Goal: Transaction & Acquisition: Book appointment/travel/reservation

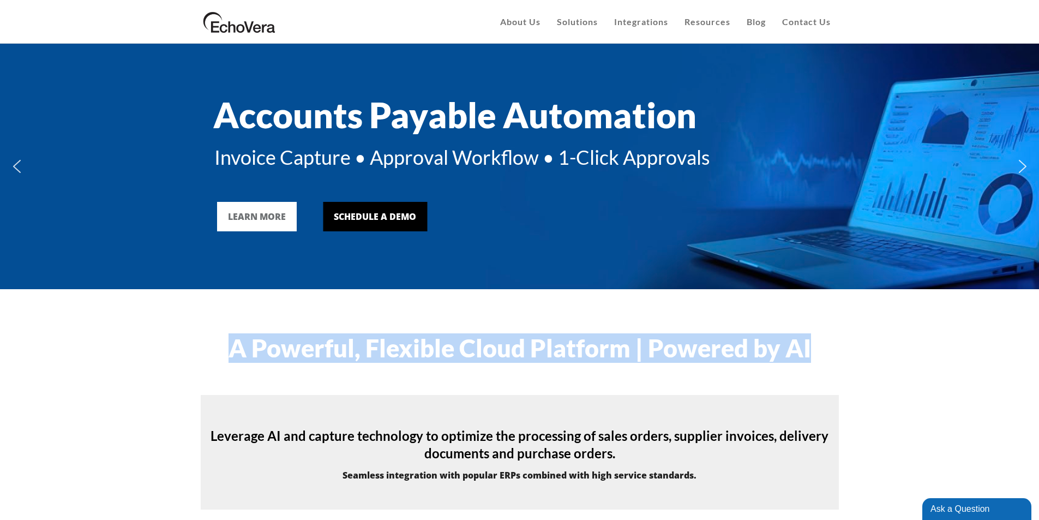
drag, startPoint x: 815, startPoint y: 351, endPoint x: 231, endPoint y: 330, distance: 584.4
click at [231, 330] on div "A Powerful, Flexible Cloud Platform | Powered by AI" at bounding box center [519, 342] width 665 height 62
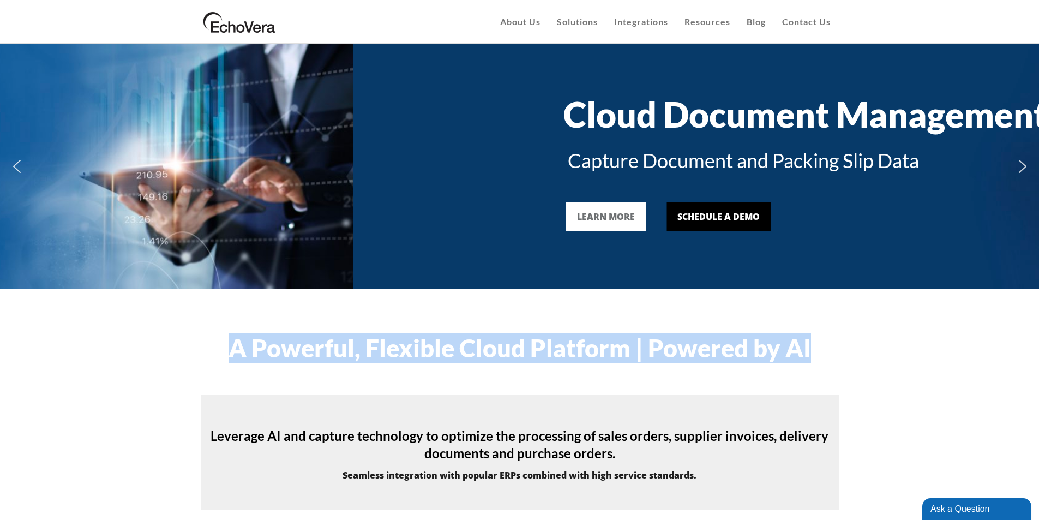
click at [796, 350] on h1 "A Powerful, Flexible Cloud Platform | Powered by AI" at bounding box center [520, 347] width 638 height 25
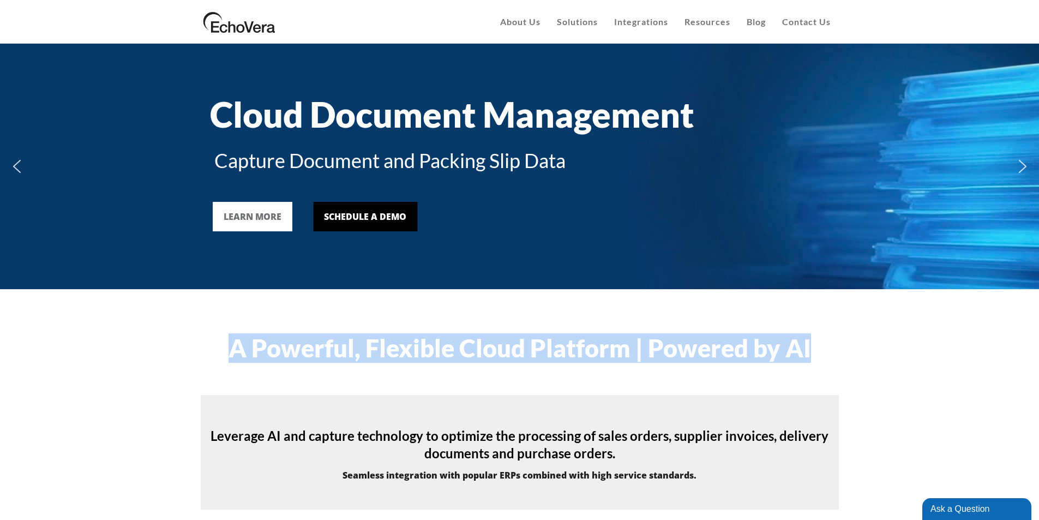
drag, startPoint x: 812, startPoint y: 351, endPoint x: 230, endPoint y: 361, distance: 582.0
click at [230, 360] on h1 "A Powerful, Flexible Cloud Platform | Powered by AI" at bounding box center [520, 347] width 638 height 25
click at [384, 357] on h1 "A Powerful, Flexible Cloud Platform | Powered by AI" at bounding box center [520, 347] width 638 height 25
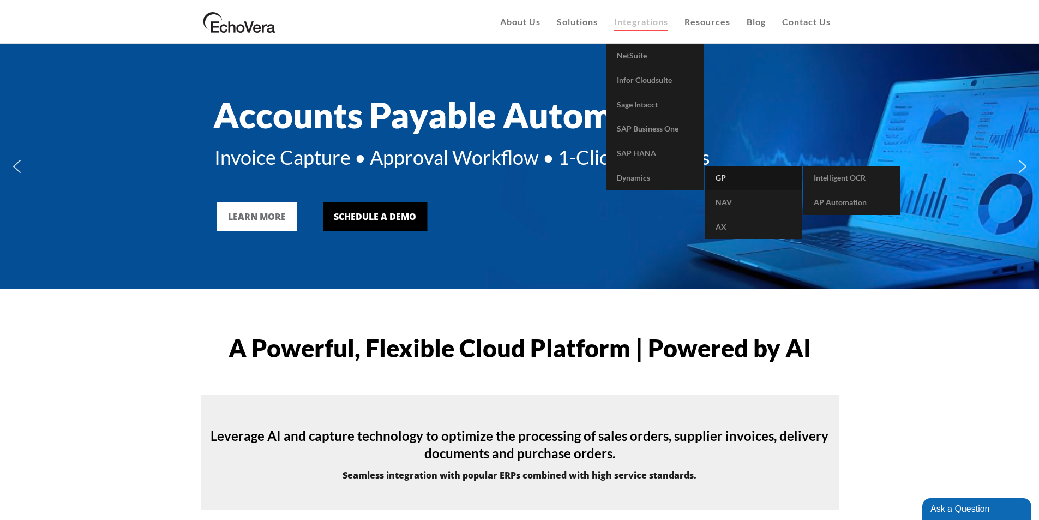
click at [721, 179] on span "GP" at bounding box center [720, 177] width 10 height 9
click at [847, 202] on span "AP Automation" at bounding box center [840, 201] width 53 height 9
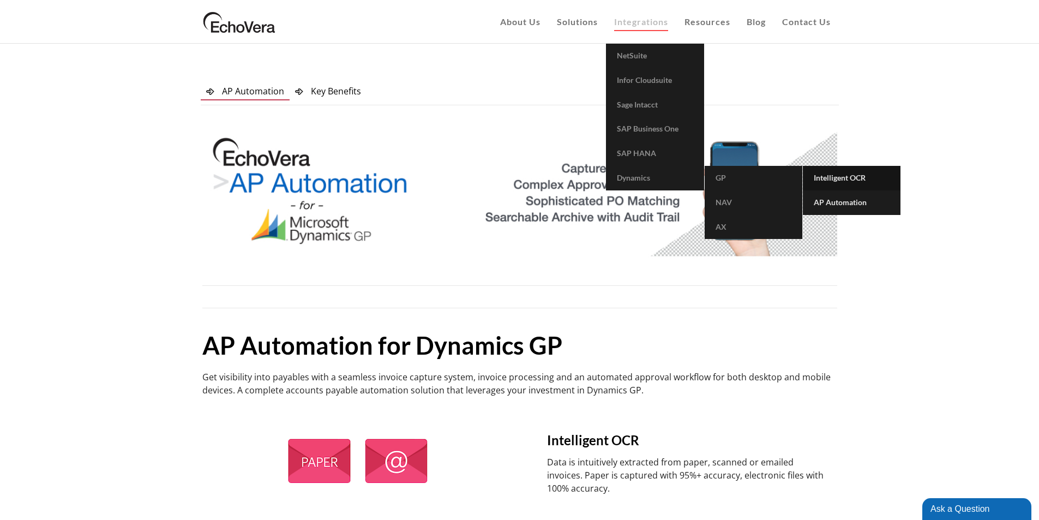
click at [855, 177] on span "Intelligent OCR" at bounding box center [840, 177] width 52 height 9
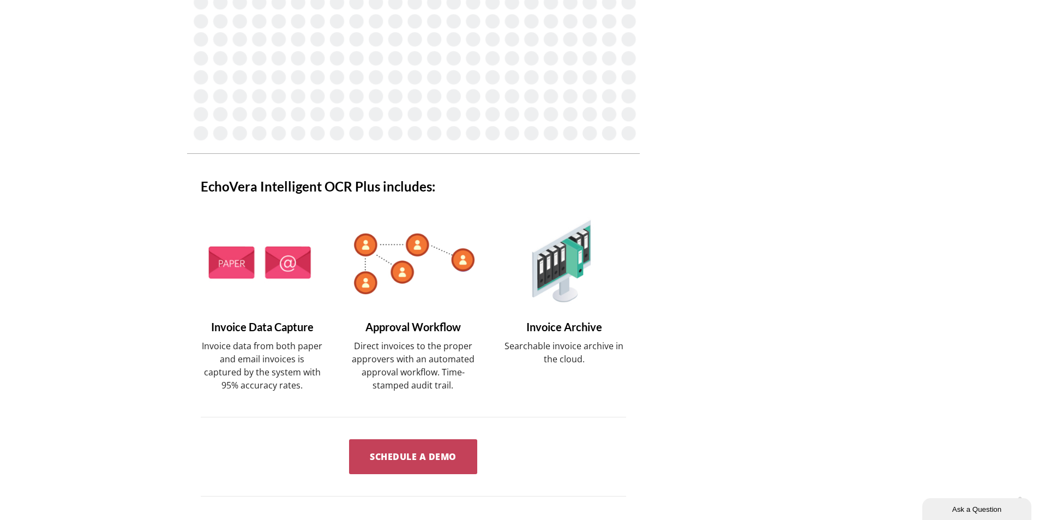
scroll to position [818, 0]
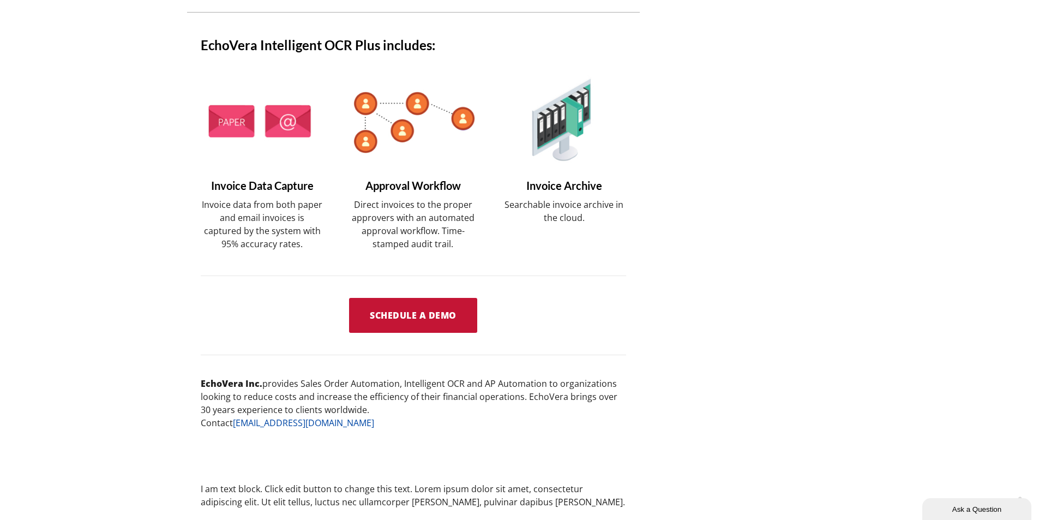
click at [410, 318] on span "Schedule a Demo" at bounding box center [413, 315] width 87 height 12
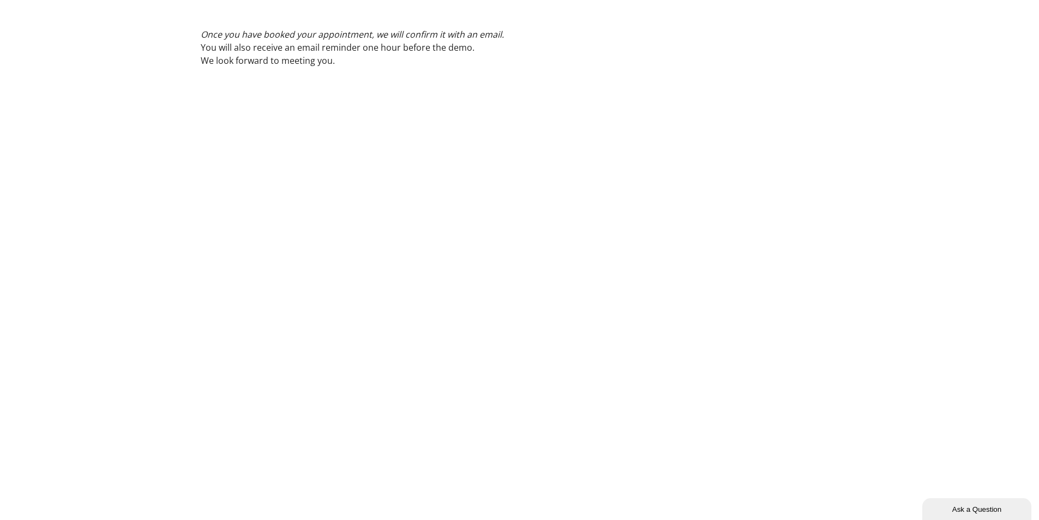
scroll to position [109, 0]
